Goal: Navigation & Orientation: Find specific page/section

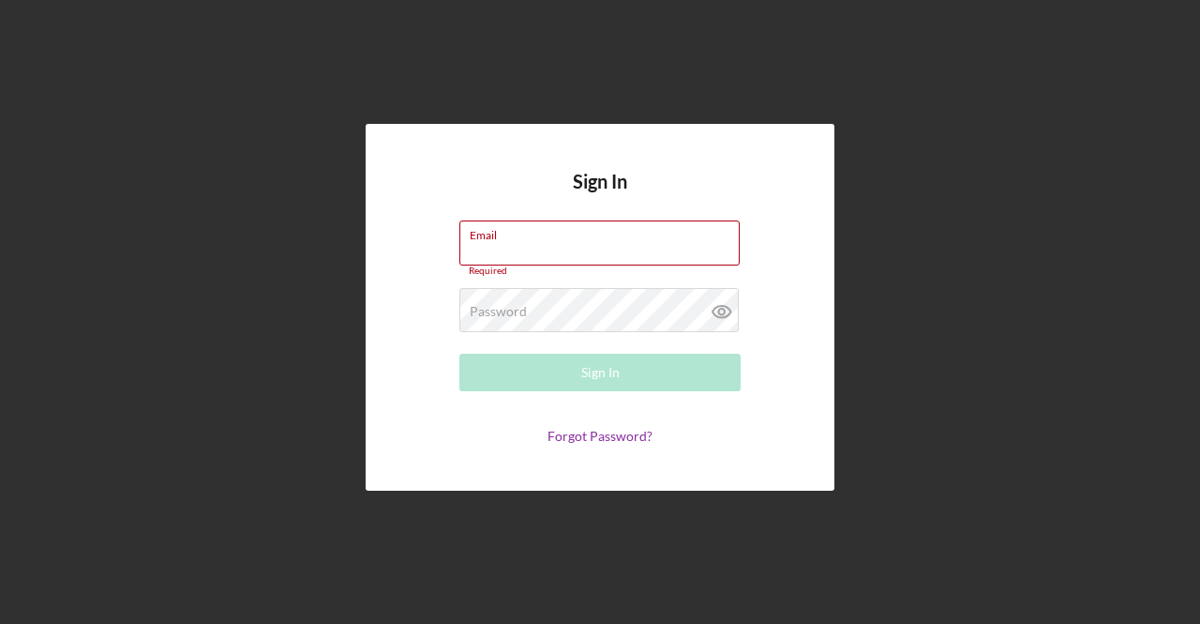
click at [1097, 271] on div "Sign In Email Required Password Required Sign In Forgot Password?" at bounding box center [600, 307] width 1182 height 614
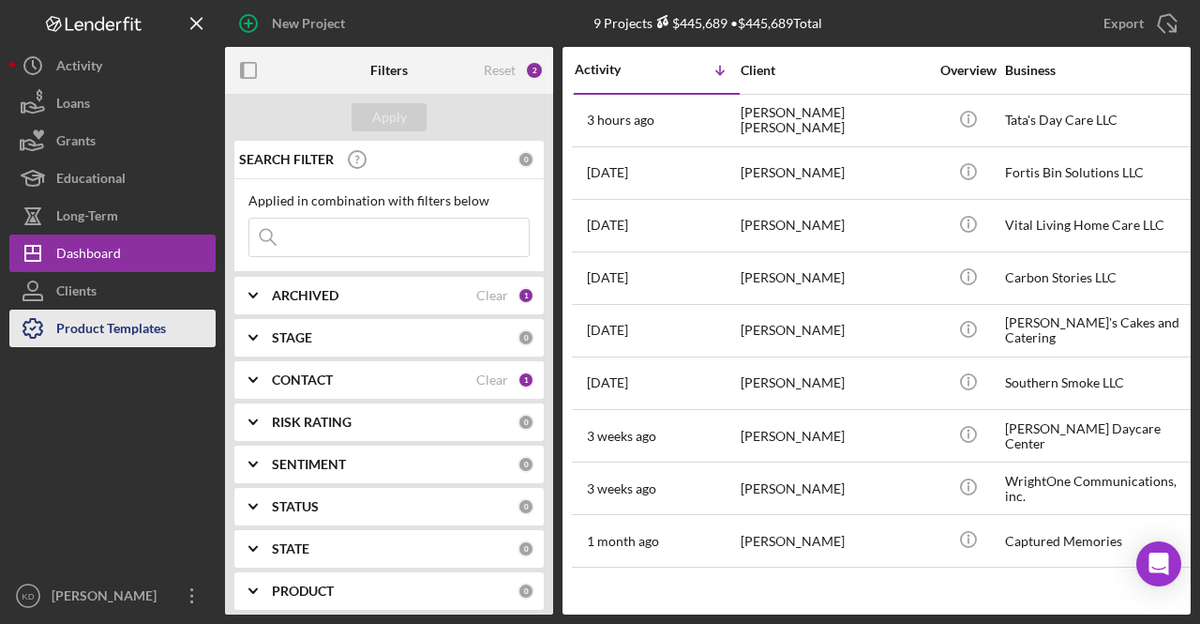
click at [55, 344] on icon "button" at bounding box center [32, 328] width 47 height 47
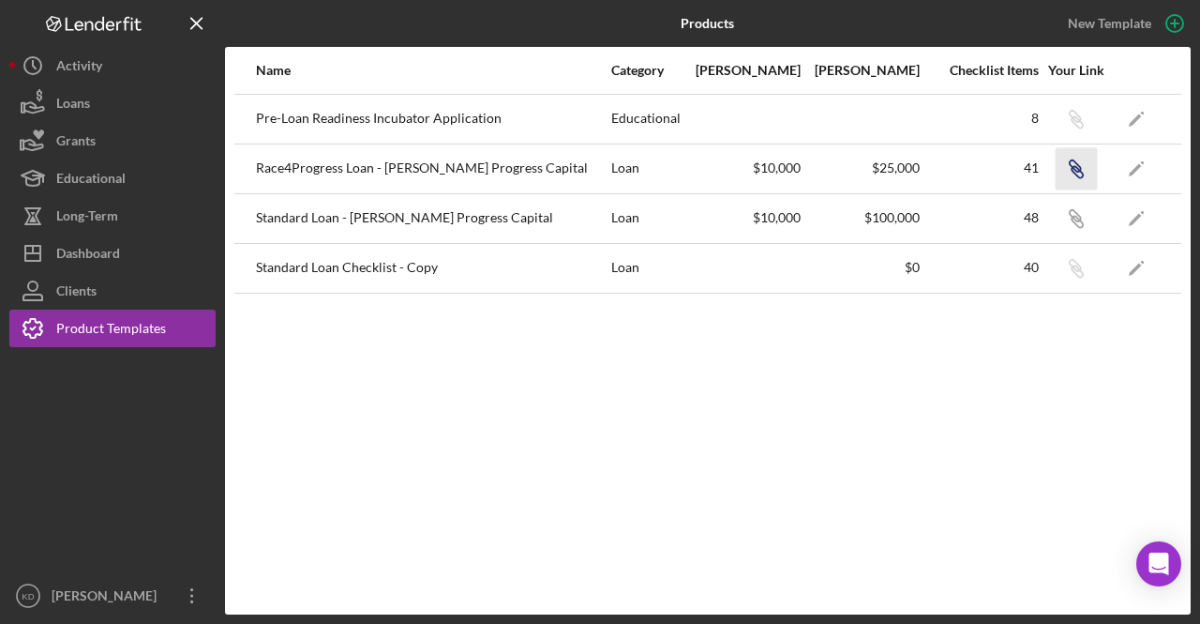
click at [1077, 122] on icon "button" at bounding box center [1074, 116] width 11 height 11
click at [1076, 122] on icon "button" at bounding box center [1074, 116] width 11 height 11
